Goal: Task Accomplishment & Management: Use online tool/utility

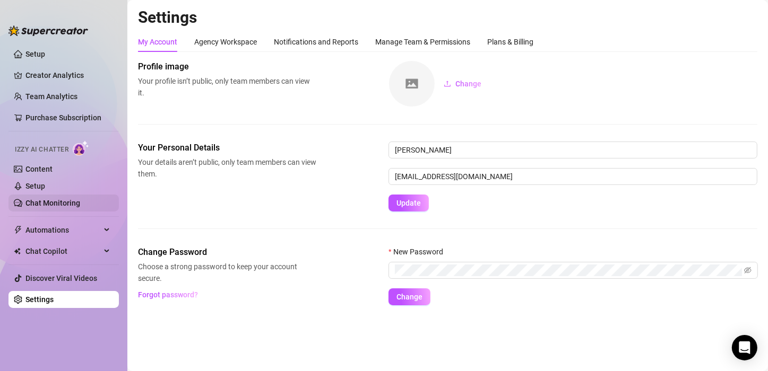
click at [55, 202] on link "Chat Monitoring" at bounding box center [52, 203] width 55 height 8
